Goal: Transaction & Acquisition: Purchase product/service

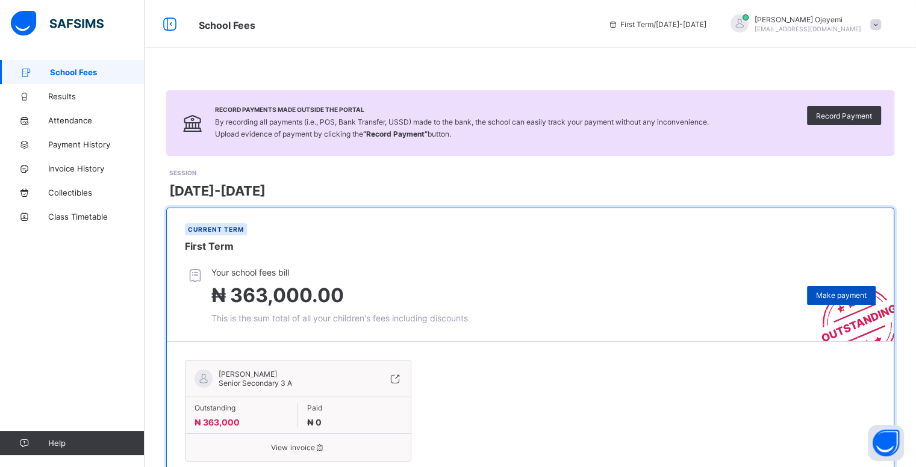
click at [837, 294] on span "Make payment" at bounding box center [841, 295] width 51 height 9
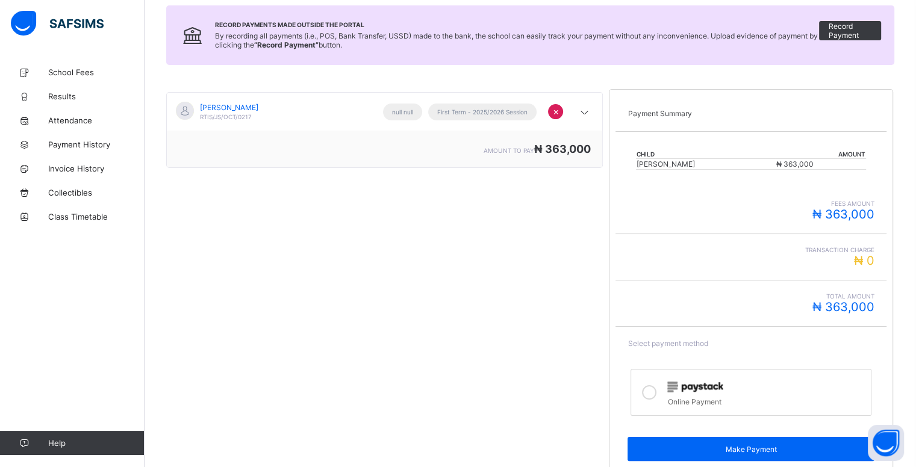
scroll to position [154, 0]
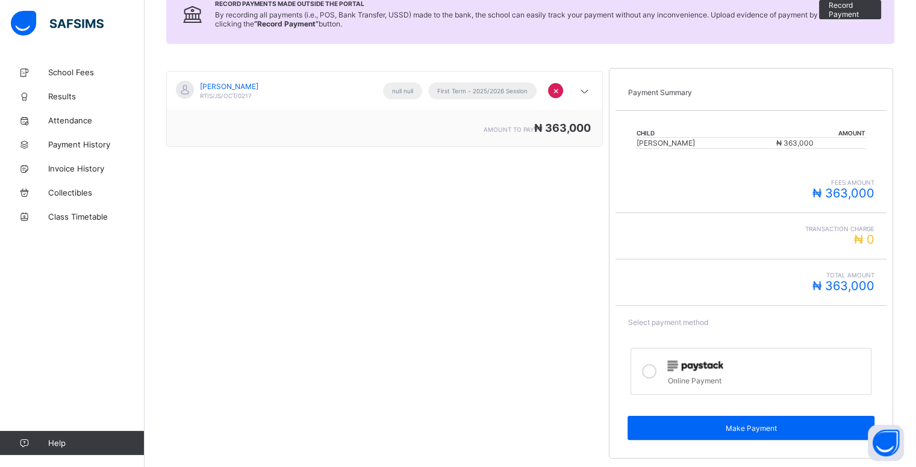
click at [661, 364] on div at bounding box center [649, 372] width 24 height 28
click at [670, 440] on div "Select payment method Online Payment Make Payment" at bounding box center [750, 379] width 271 height 146
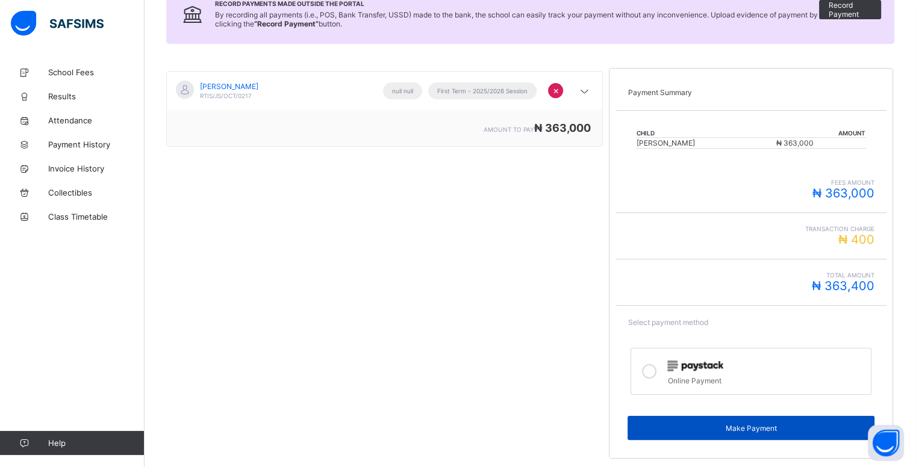
click at [670, 434] on div "Make Payment" at bounding box center [750, 428] width 247 height 24
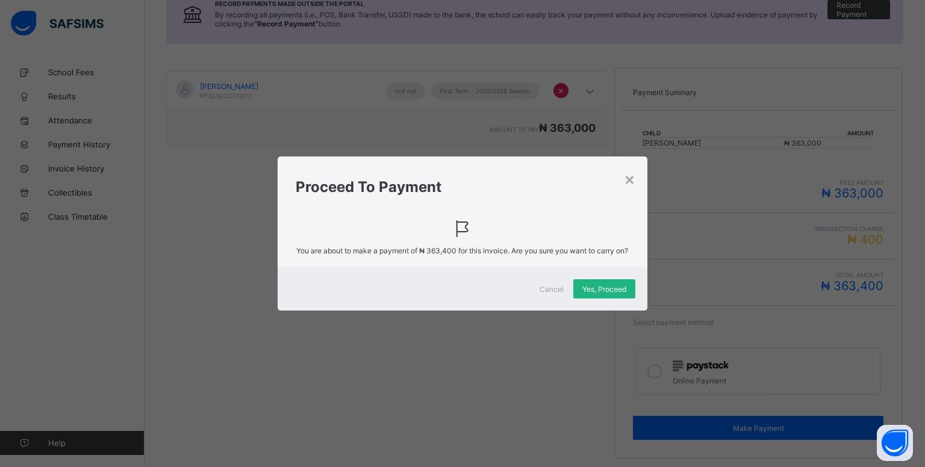
click at [586, 287] on div "Yes, Proceed" at bounding box center [604, 288] width 62 height 19
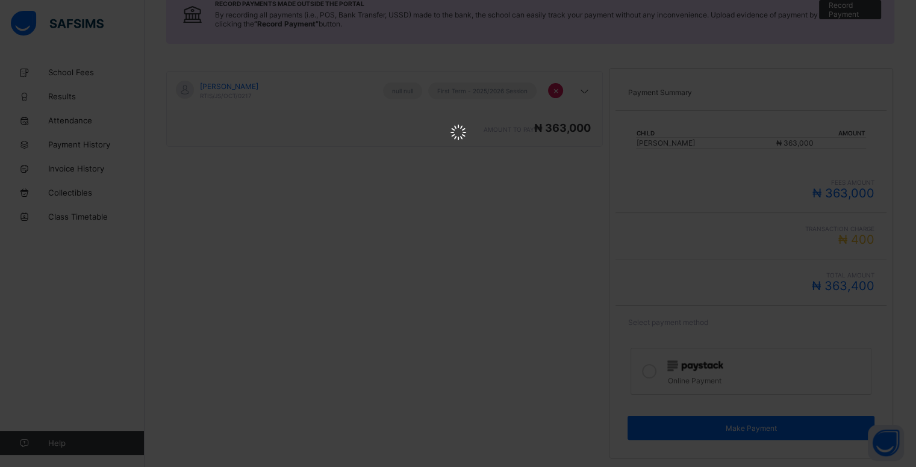
scroll to position [0, 0]
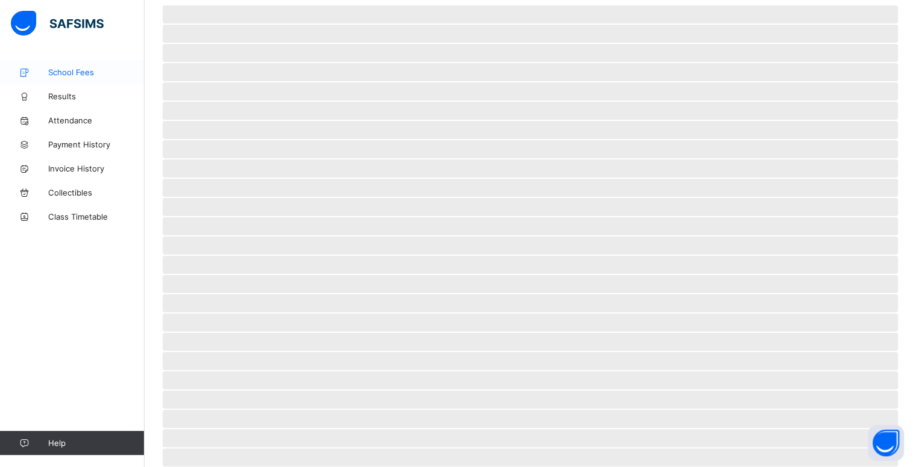
click at [57, 66] on link "School Fees" at bounding box center [72, 72] width 144 height 24
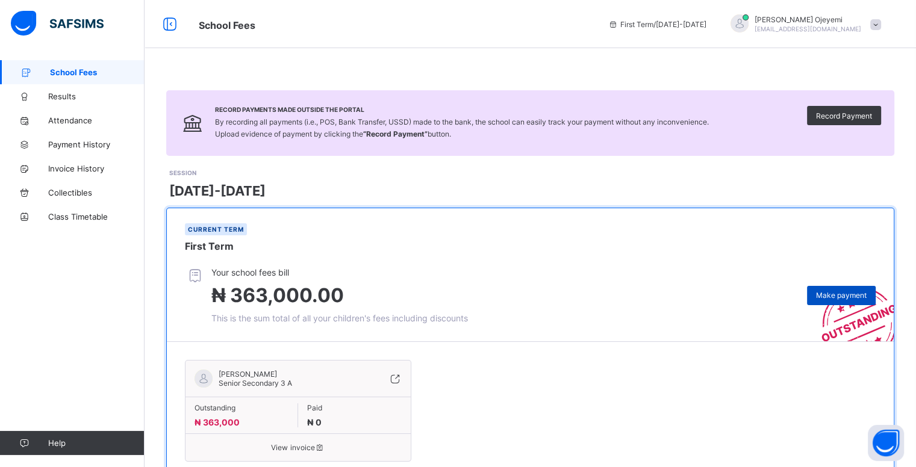
click at [825, 299] on span "Make payment" at bounding box center [841, 295] width 51 height 9
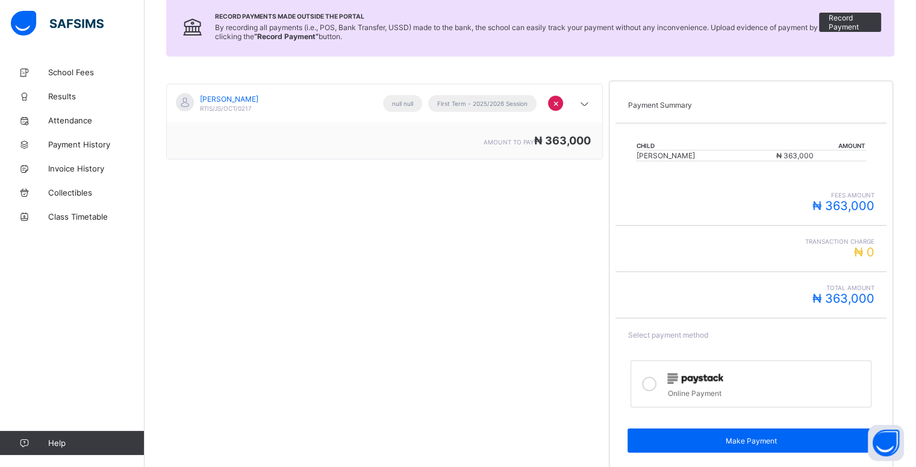
scroll to position [154, 0]
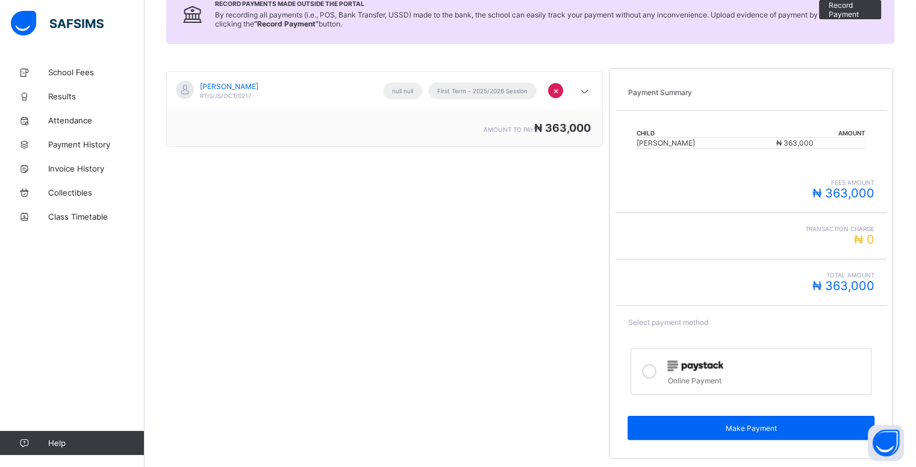
click at [668, 365] on label "Online Payment" at bounding box center [750, 371] width 241 height 47
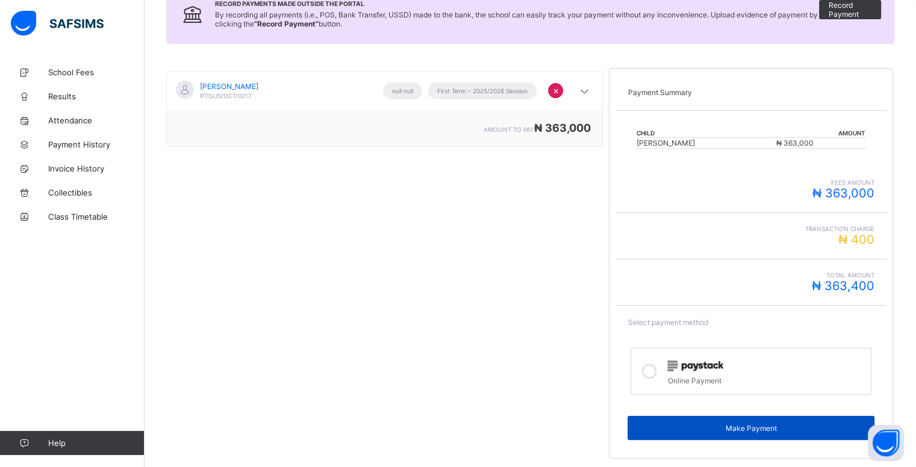
click at [675, 433] on div "Make Payment" at bounding box center [750, 428] width 247 height 24
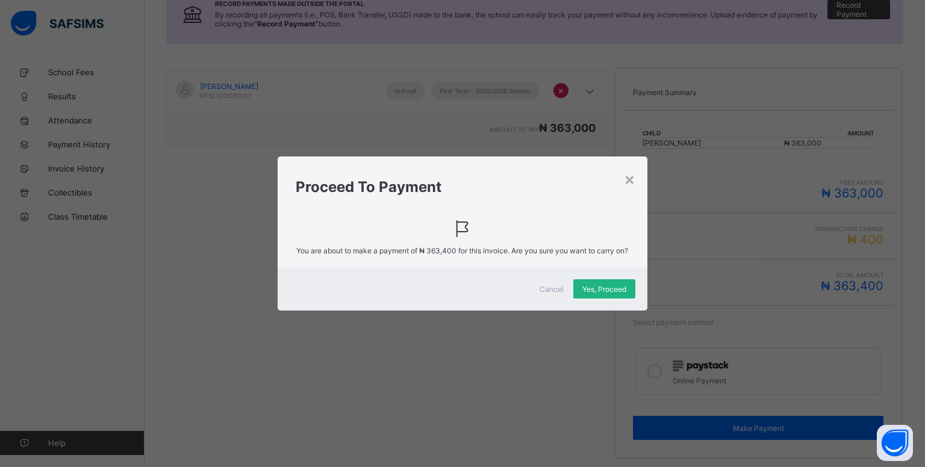
click at [622, 287] on div "Yes, Proceed" at bounding box center [604, 288] width 62 height 19
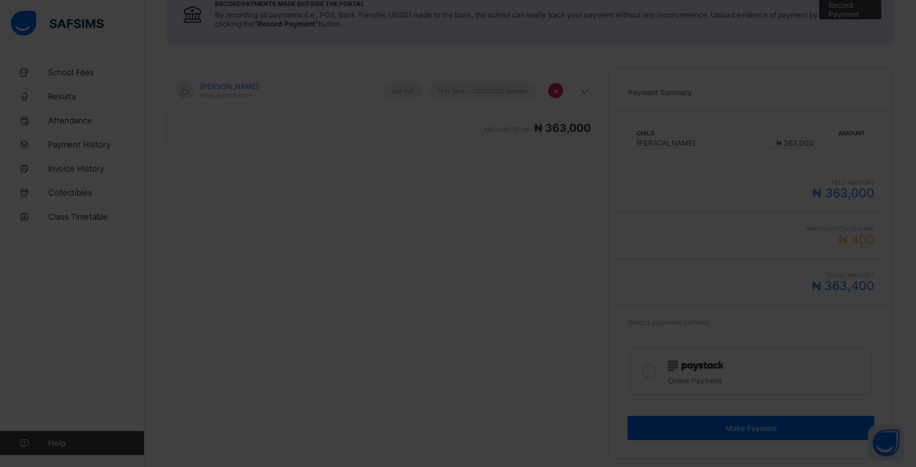
scroll to position [10, 0]
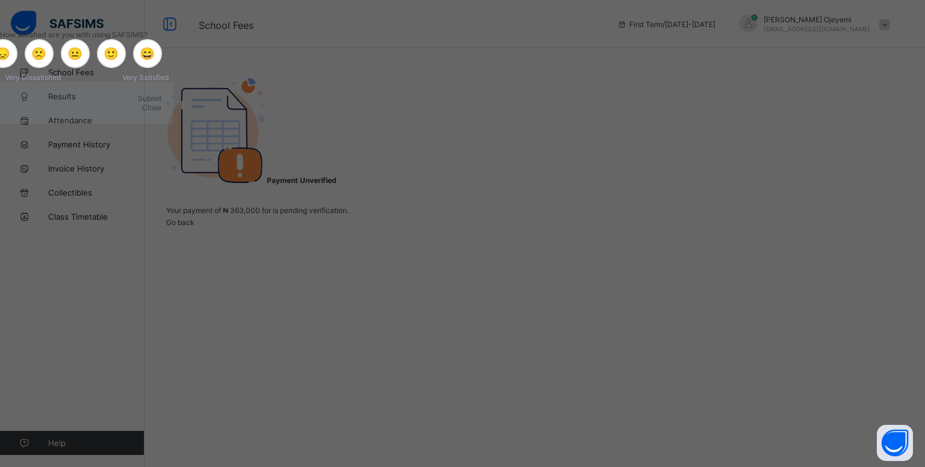
click at [535, 245] on div "Payment Unverified Your payment of ₦ 363,000 for is pending verification. Go ba…" at bounding box center [534, 152] width 780 height 185
click at [161, 112] on div "Close" at bounding box center [86, 107] width 149 height 9
